Goal: Information Seeking & Learning: Learn about a topic

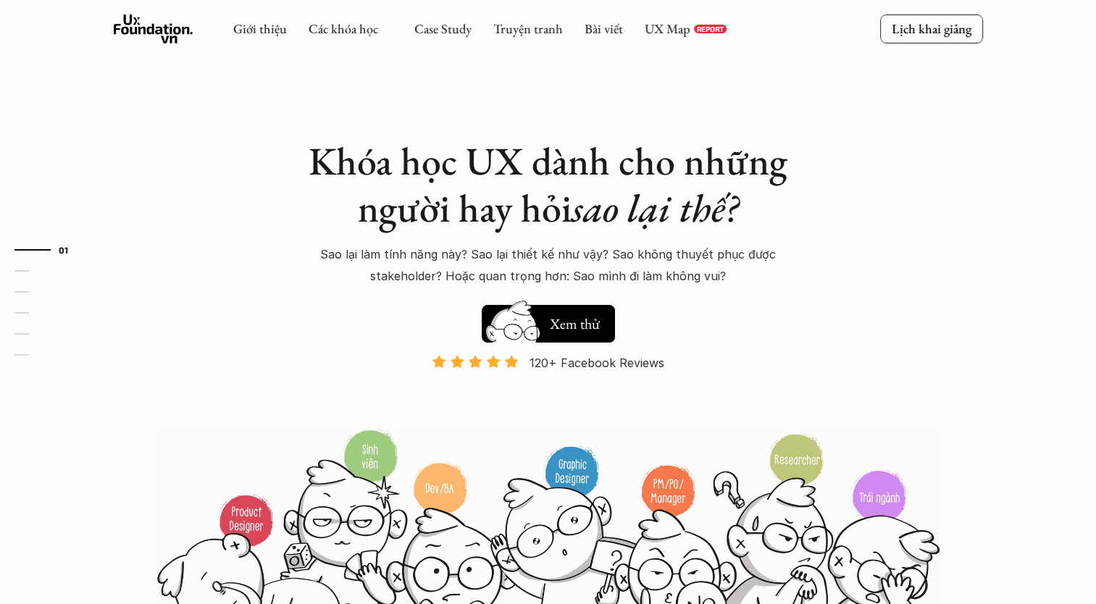
drag, startPoint x: 0, startPoint y: 0, endPoint x: 454, endPoint y: 39, distance: 455.3
click at [454, 39] on div "Giới thiệu Các khóa học Case Study Truyện tranh Bài viết UX Map REPORT" at bounding box center [479, 28] width 493 height 29
click at [454, 33] on link "Case Study" at bounding box center [442, 28] width 57 height 17
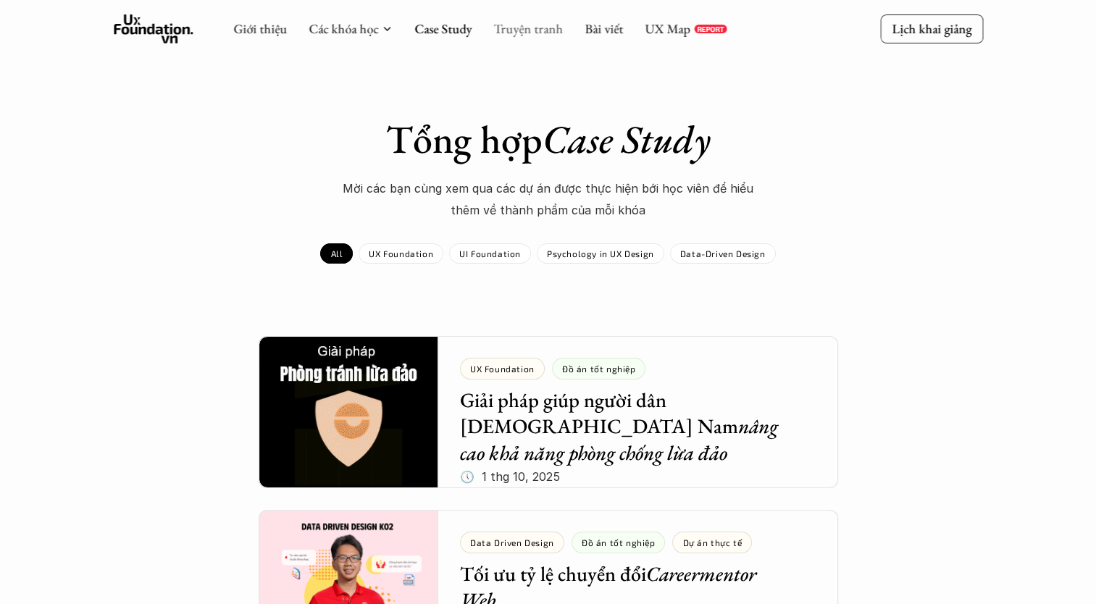
click at [536, 25] on link "Truyện tranh" at bounding box center [528, 28] width 70 height 17
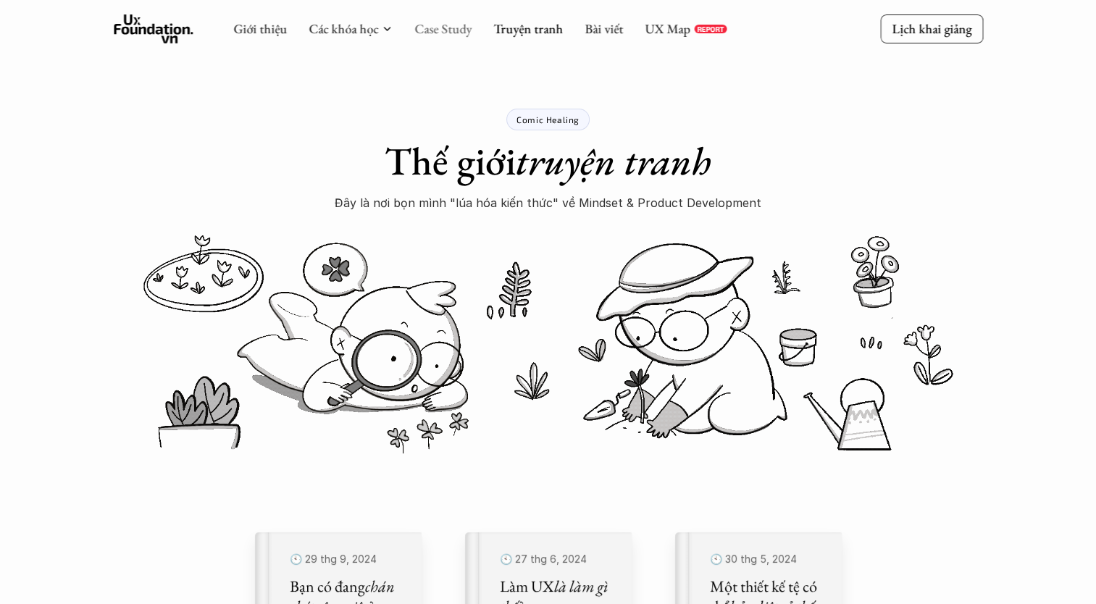
click at [452, 22] on link "Case Study" at bounding box center [442, 28] width 57 height 17
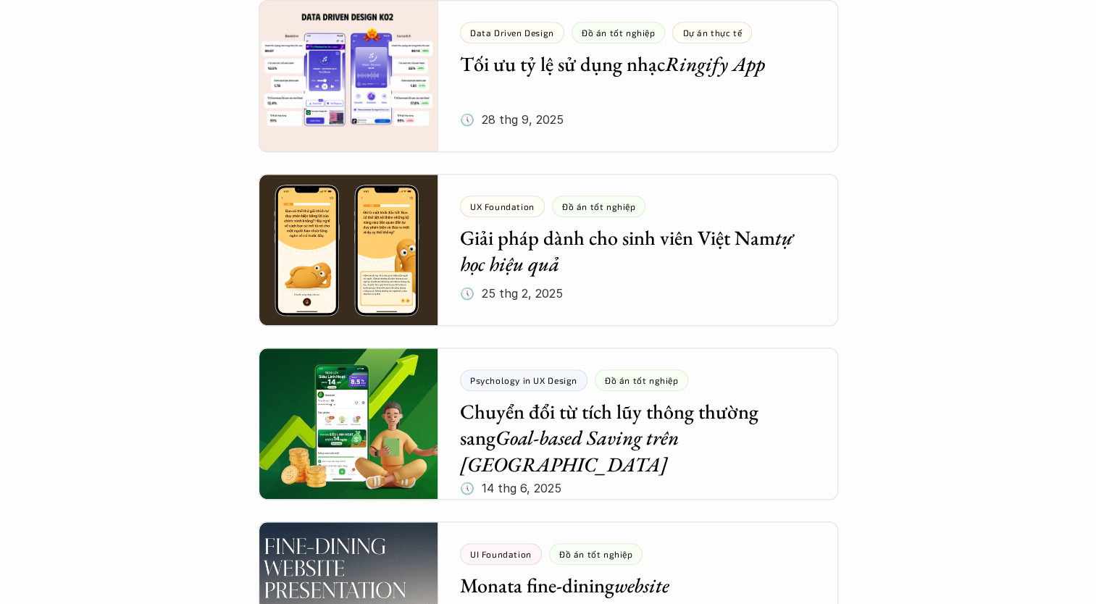
scroll to position [942, 0]
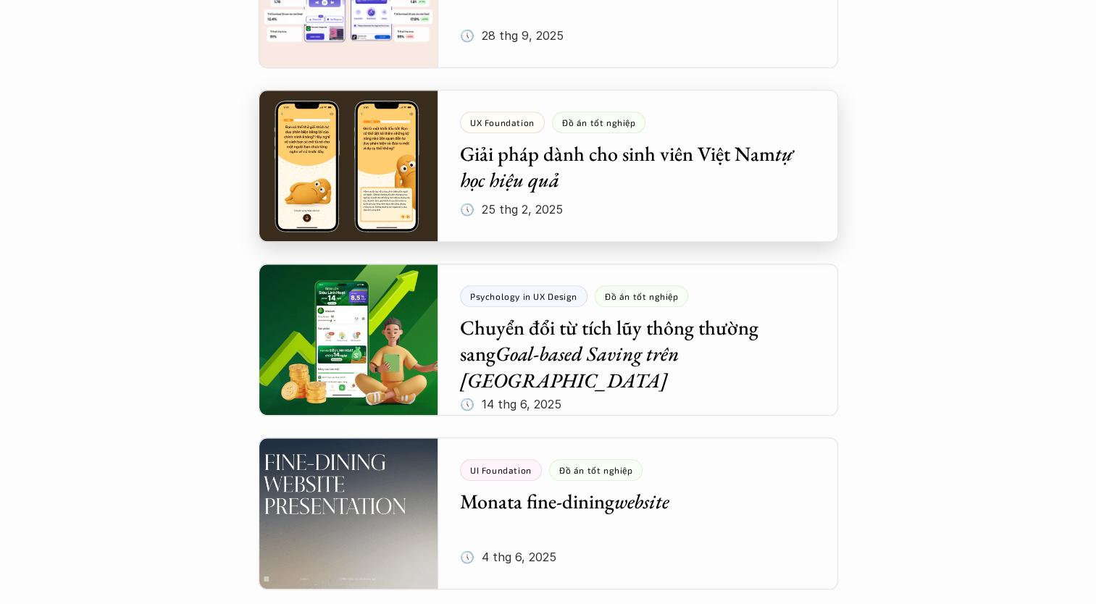
click at [775, 188] on div at bounding box center [549, 166] width 580 height 152
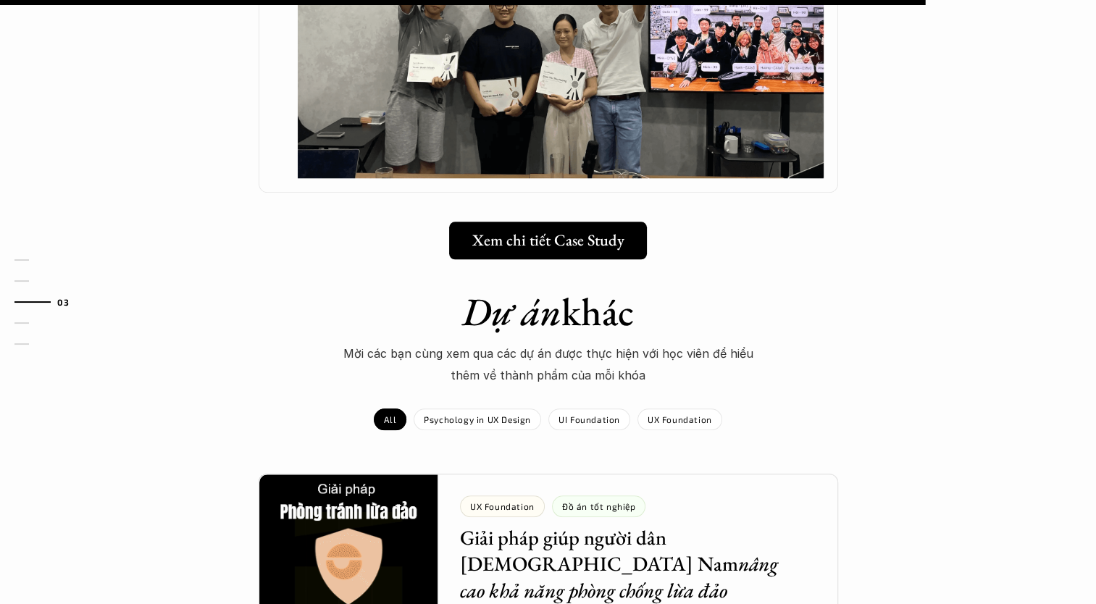
scroll to position [1522, 0]
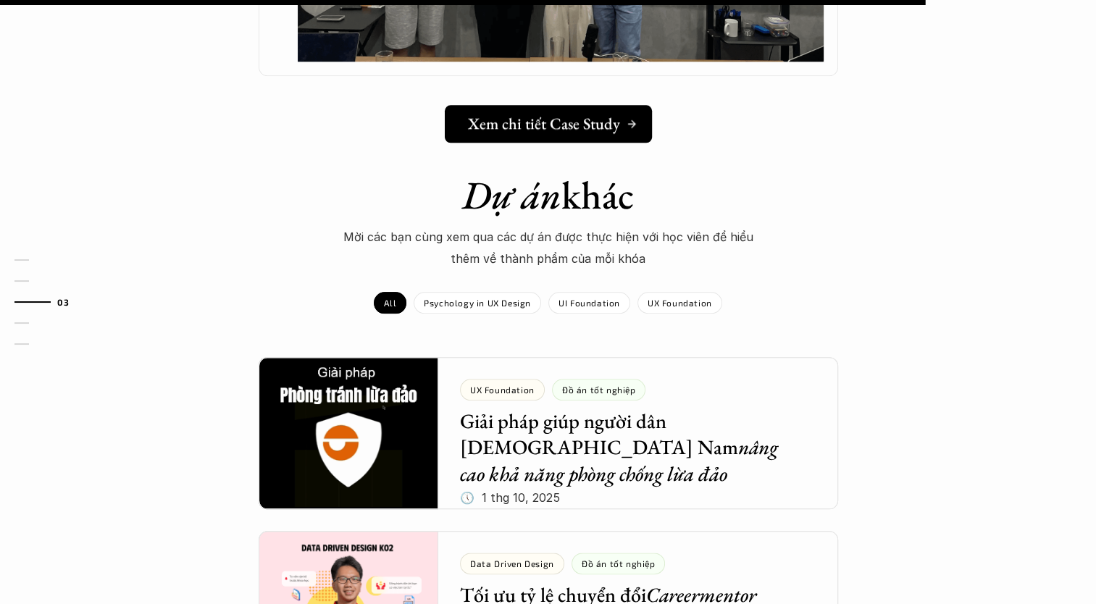
click at [616, 105] on link "Xem chi tiết Case Study" at bounding box center [547, 124] width 207 height 38
click at [641, 377] on div at bounding box center [549, 433] width 580 height 152
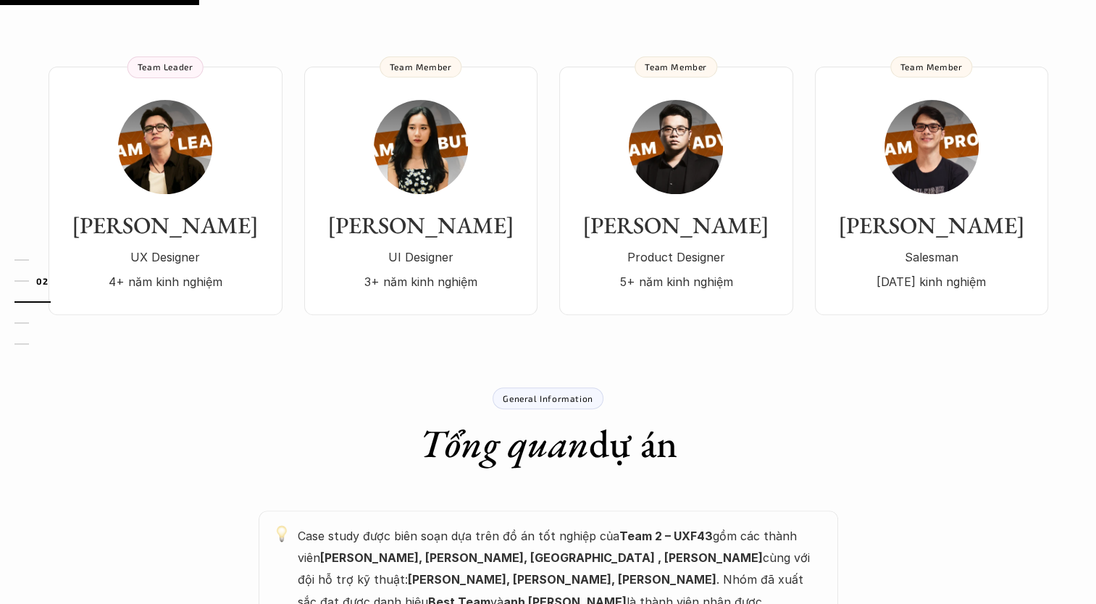
scroll to position [362, 0]
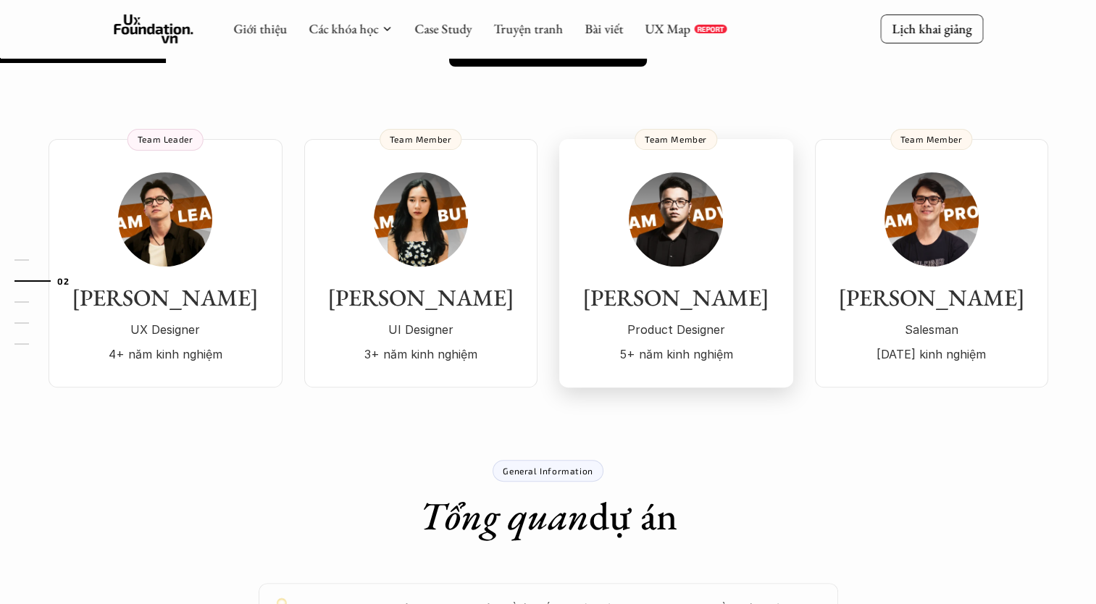
click at [707, 214] on div "[PERSON_NAME] Product Designer 5+ năm kinh nghiệm" at bounding box center [676, 268] width 205 height 193
click at [373, 204] on div "Hồng Ý UI Designer 3+ năm kinh nghiệm" at bounding box center [421, 268] width 204 height 193
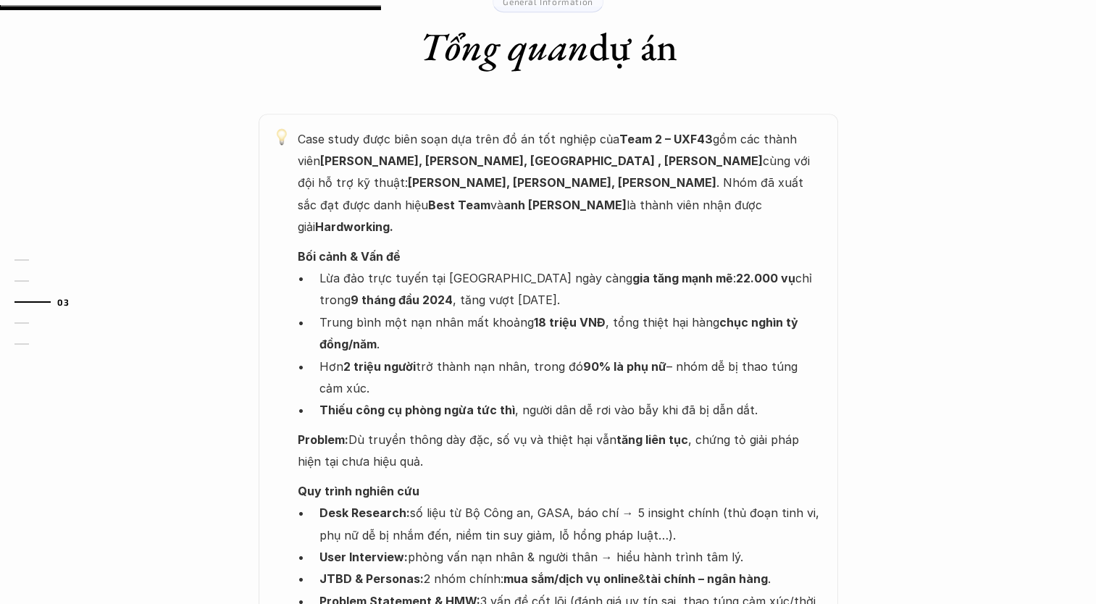
scroll to position [797, 0]
